Goal: Find specific page/section: Find specific page/section

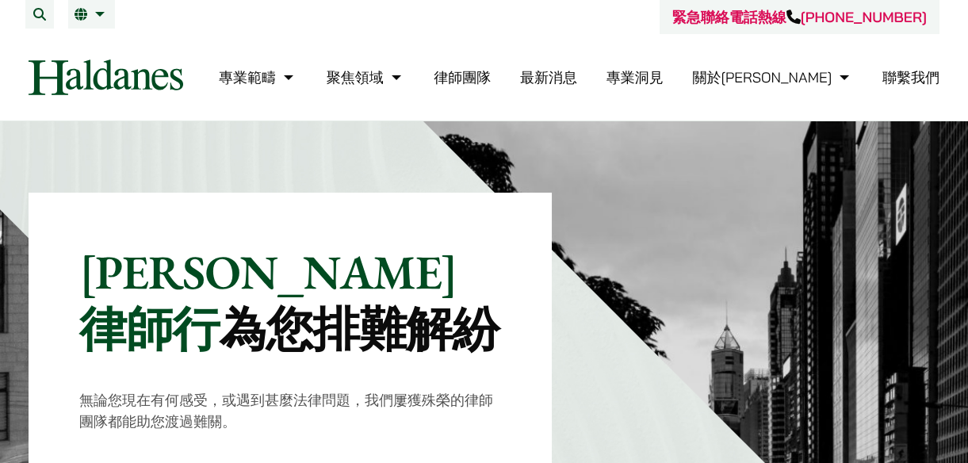
click at [491, 77] on link "律師團隊" at bounding box center [462, 77] width 57 height 18
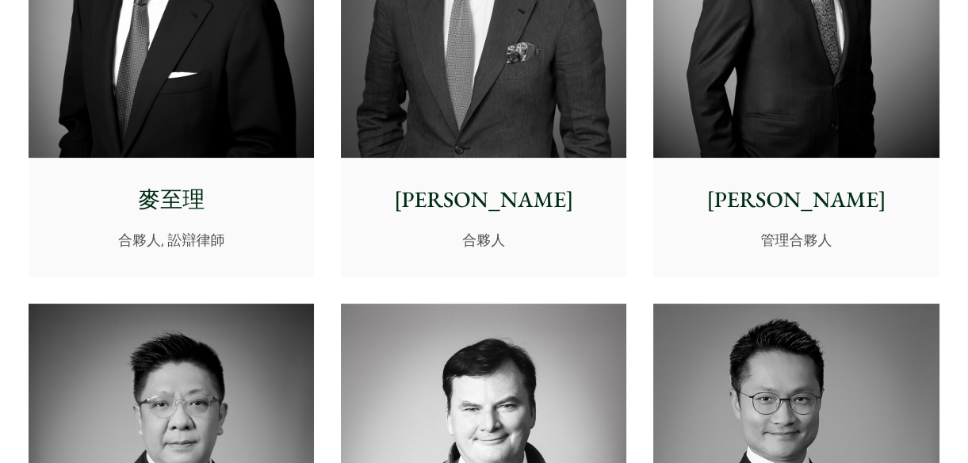
scroll to position [432, 0]
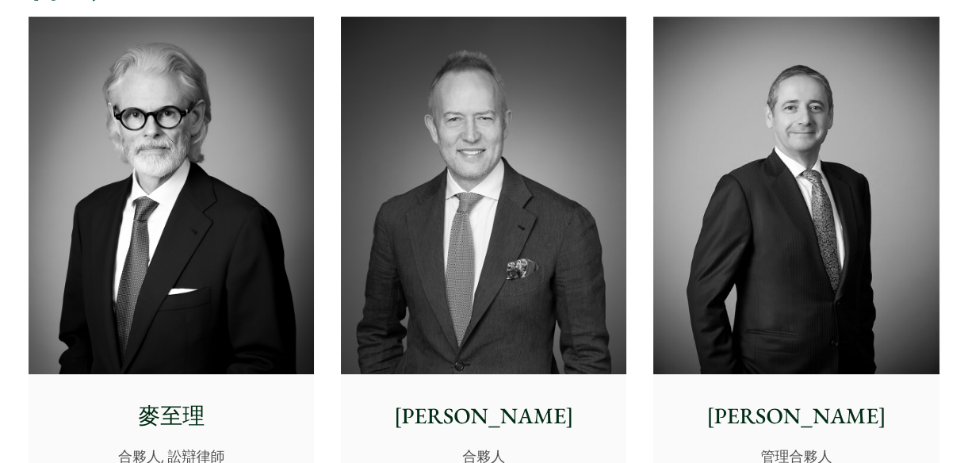
click at [190, 174] on img at bounding box center [171, 195] width 285 height 357
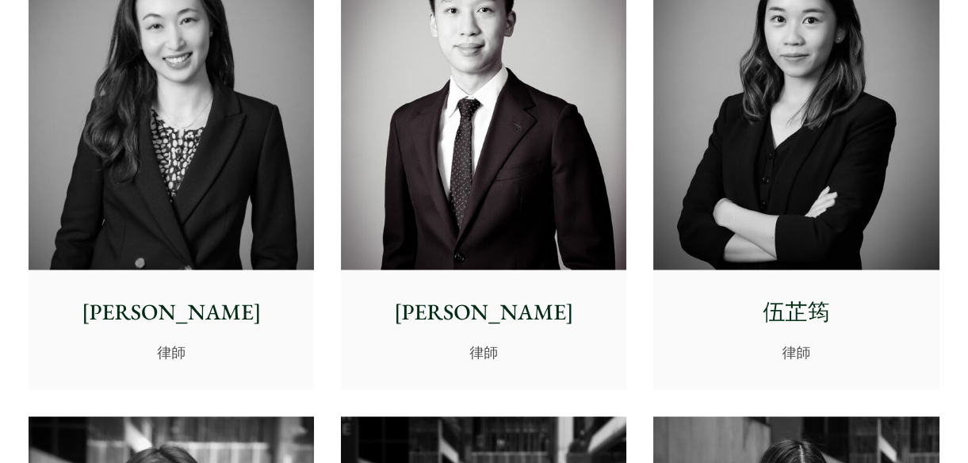
scroll to position [5158, 0]
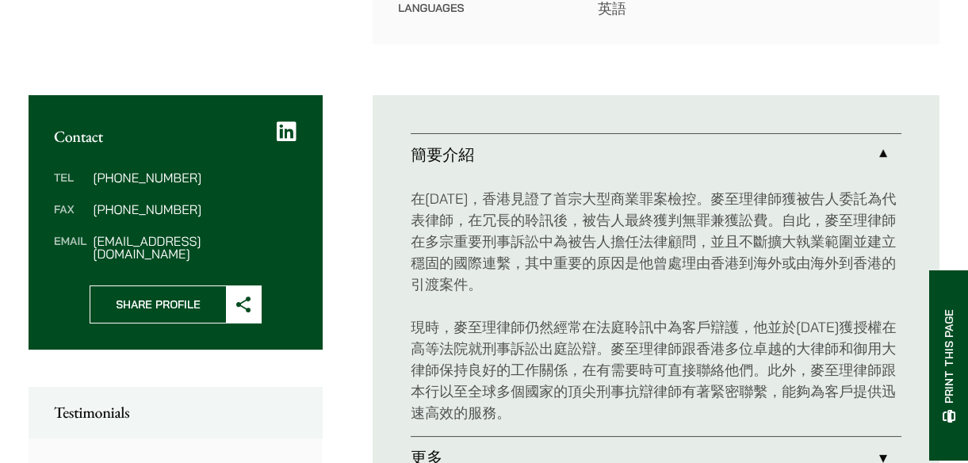
scroll to position [576, 0]
